Goal: Find specific page/section: Find specific page/section

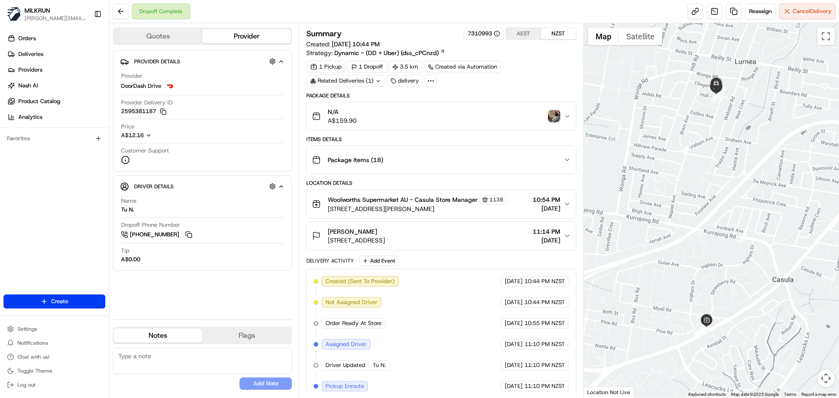
click at [552, 115] on img "button" at bounding box center [554, 116] width 12 height 12
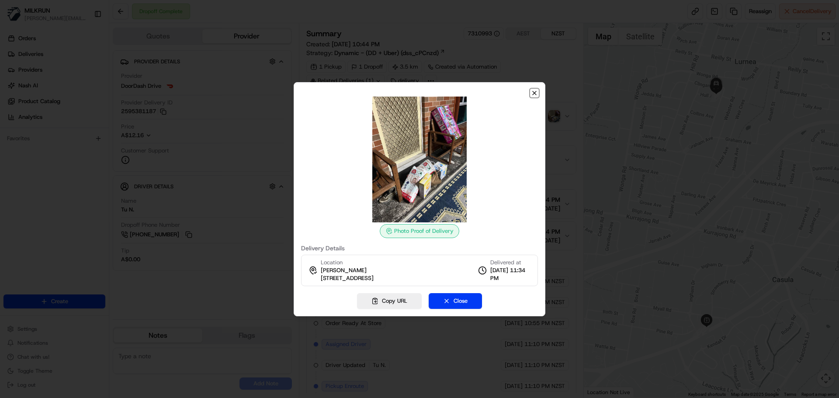
click at [534, 94] on icon "button" at bounding box center [534, 92] width 3 height 3
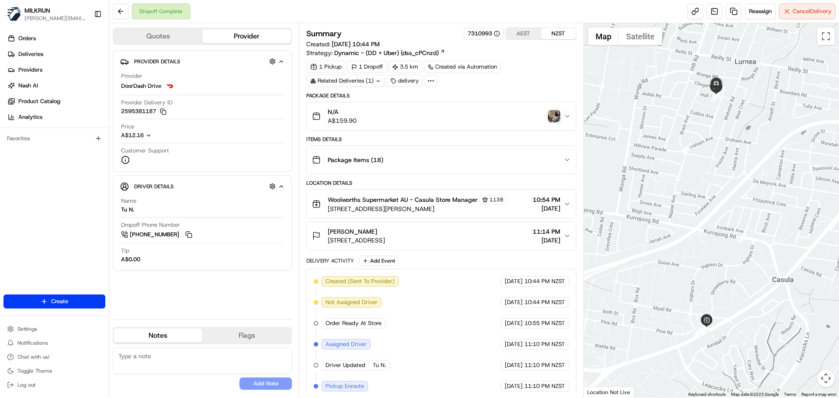
click at [555, 119] on img "button" at bounding box center [554, 116] width 12 height 12
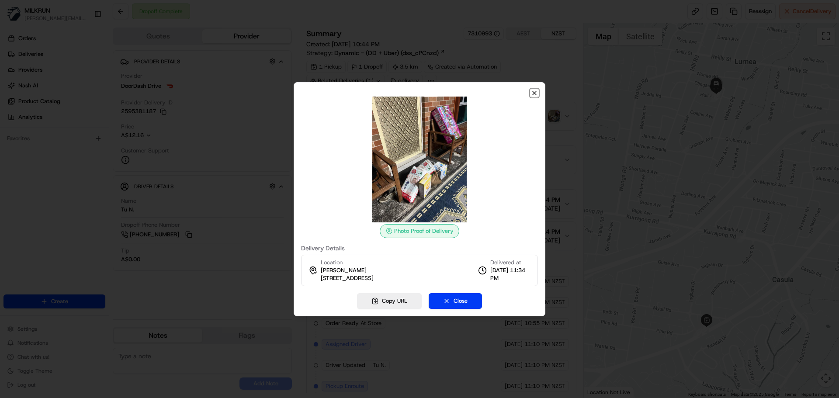
click at [534, 92] on icon "button" at bounding box center [534, 92] width 3 height 3
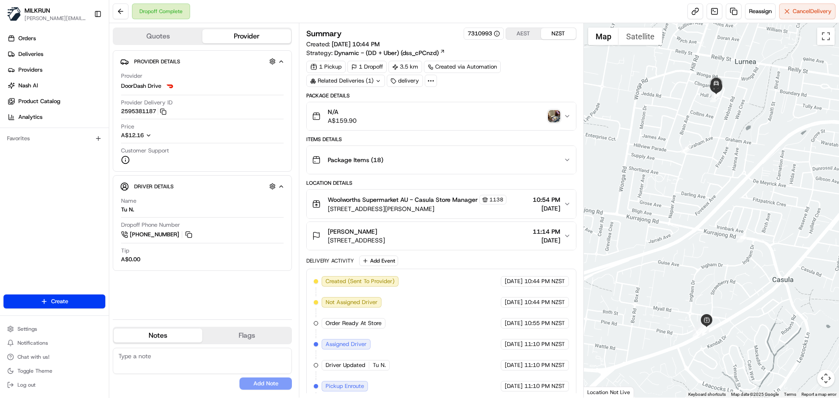
click at [556, 117] on img "button" at bounding box center [554, 116] width 12 height 12
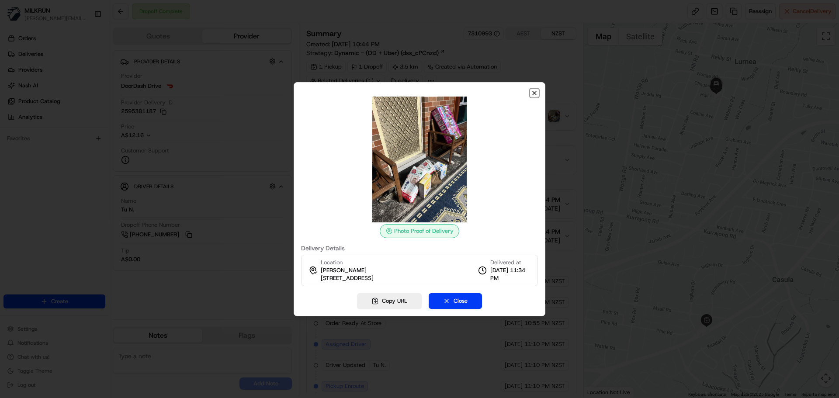
click at [532, 93] on icon "button" at bounding box center [534, 93] width 7 height 7
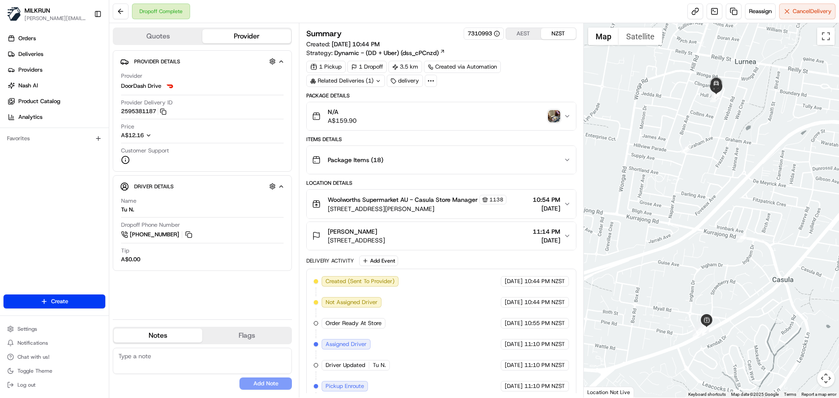
click at [556, 118] on img "button" at bounding box center [554, 116] width 12 height 12
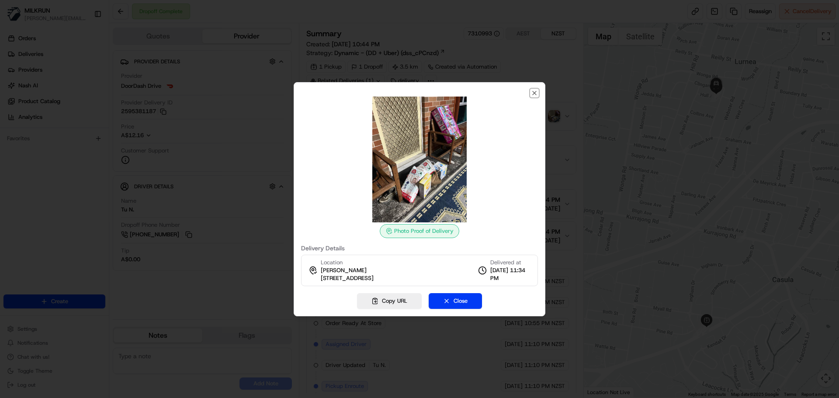
click at [537, 95] on icon "button" at bounding box center [534, 93] width 7 height 7
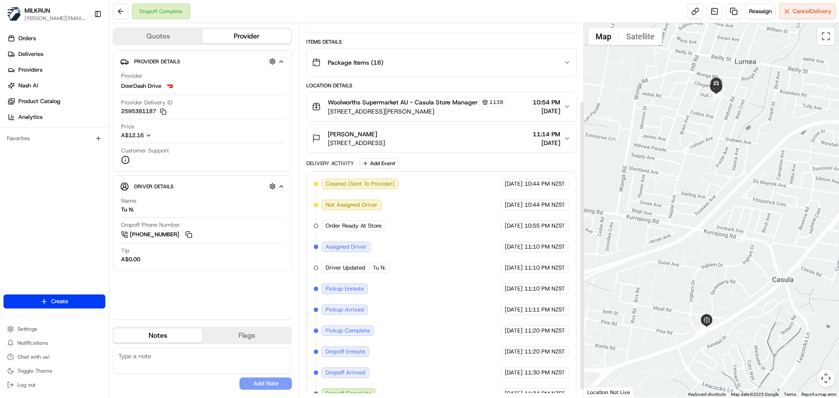
scroll to position [111, 0]
